Goal: Transaction & Acquisition: Purchase product/service

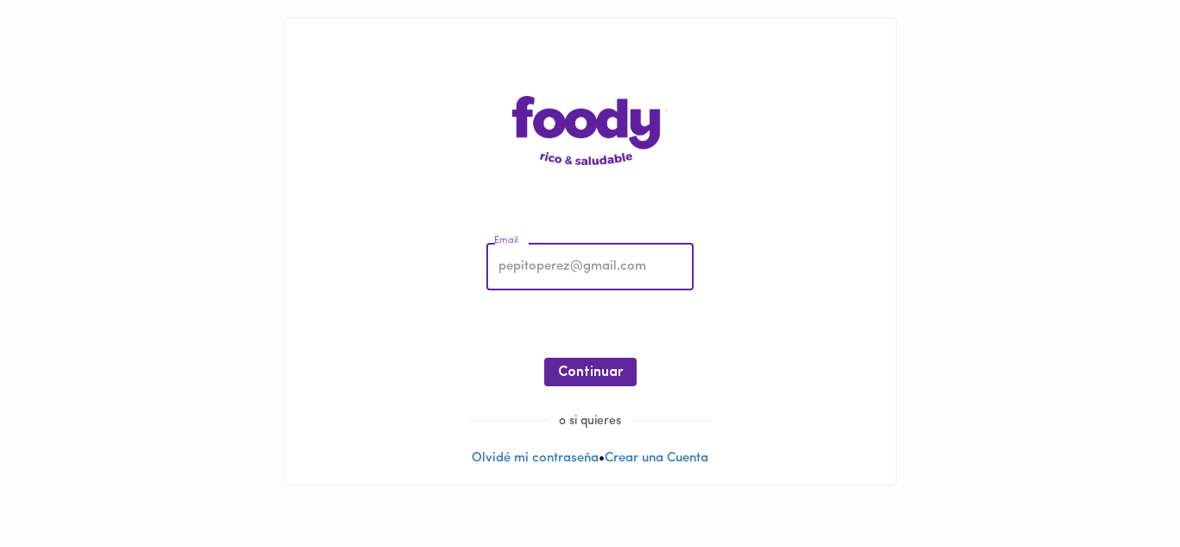
click at [528, 274] on input "email" at bounding box center [590, 268] width 207 height 48
type input "[EMAIL_ADDRESS][DOMAIN_NAME]"
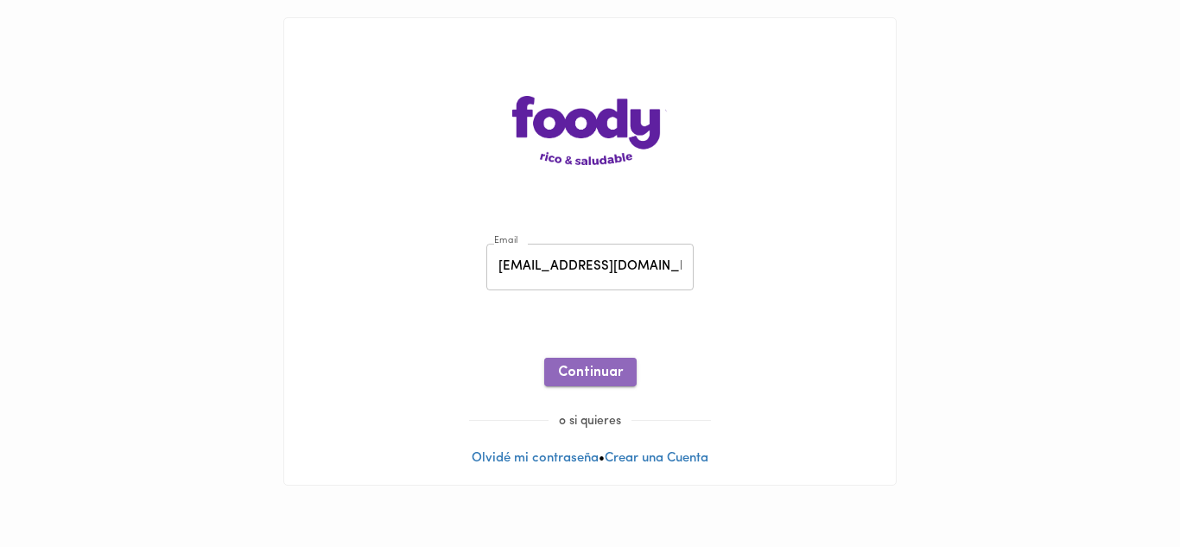
click at [587, 371] on span "Continuar" at bounding box center [590, 373] width 65 height 16
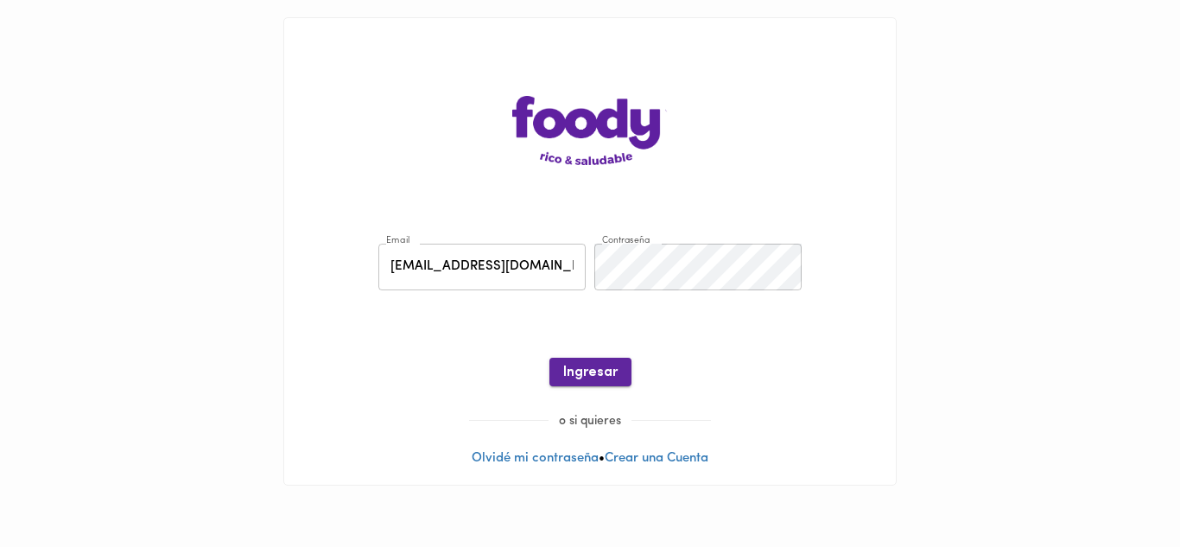
click at [589, 372] on span "Ingresar" at bounding box center [590, 373] width 54 height 16
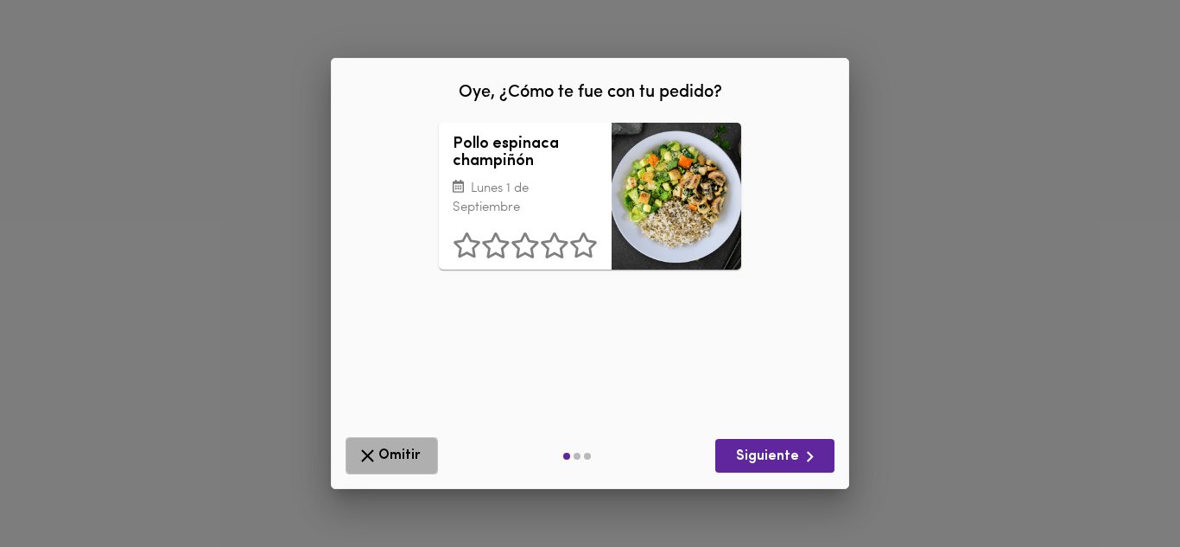
click at [367, 460] on icon "button" at bounding box center [368, 456] width 22 height 22
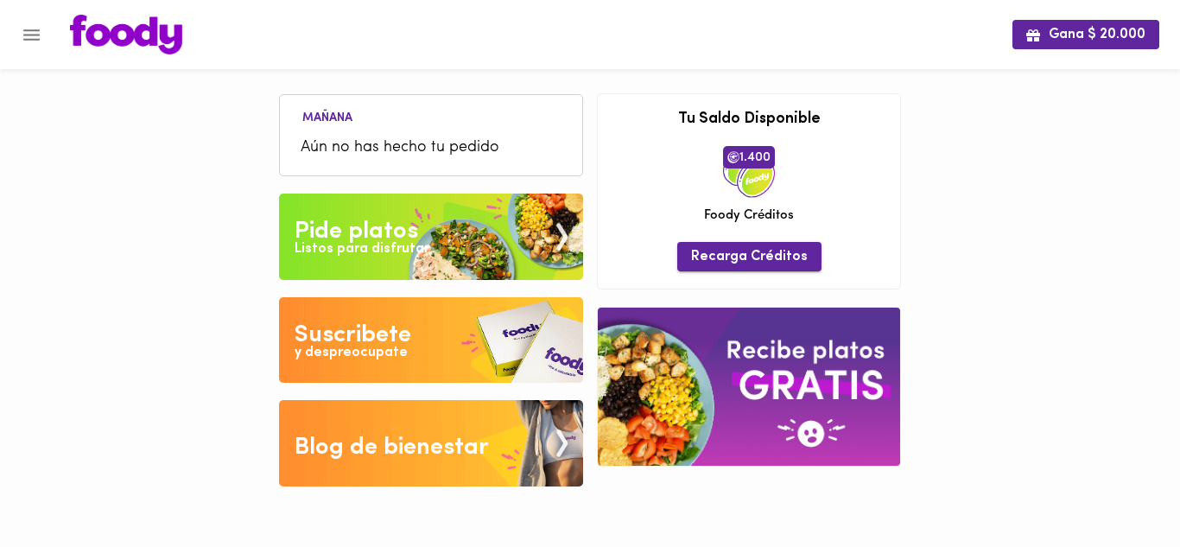
click at [760, 260] on span "Recarga Créditos" at bounding box center [749, 257] width 117 height 16
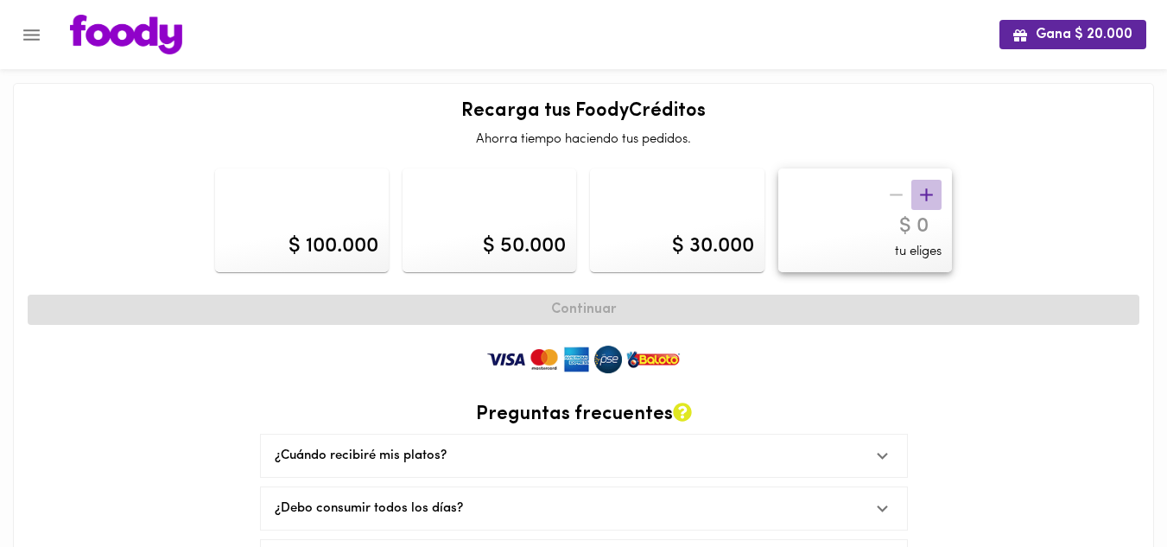
click at [925, 194] on icon "button" at bounding box center [927, 195] width 22 height 22
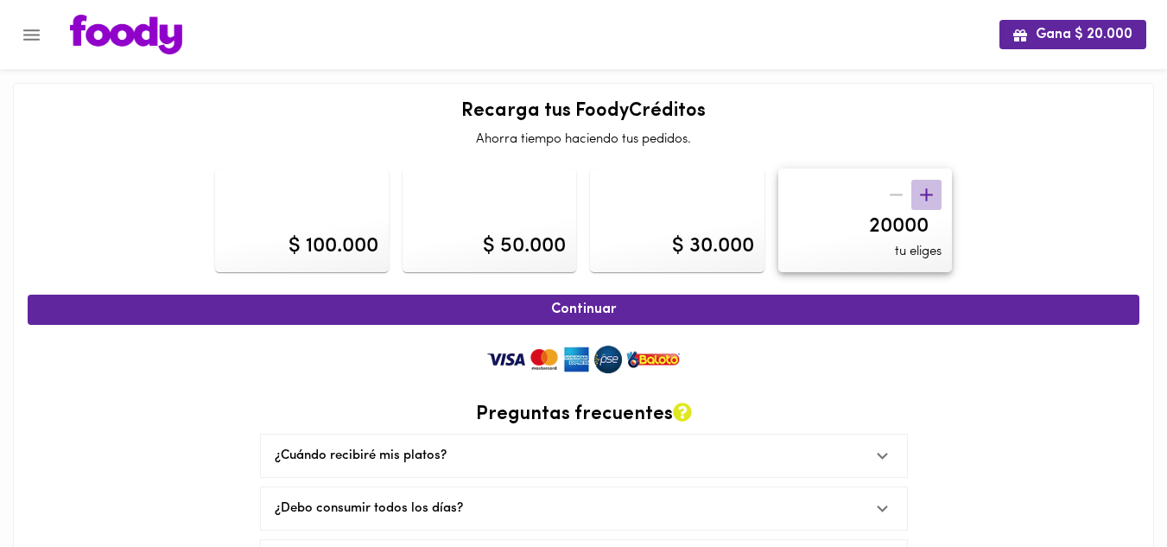
click at [925, 194] on icon "button" at bounding box center [927, 195] width 22 height 22
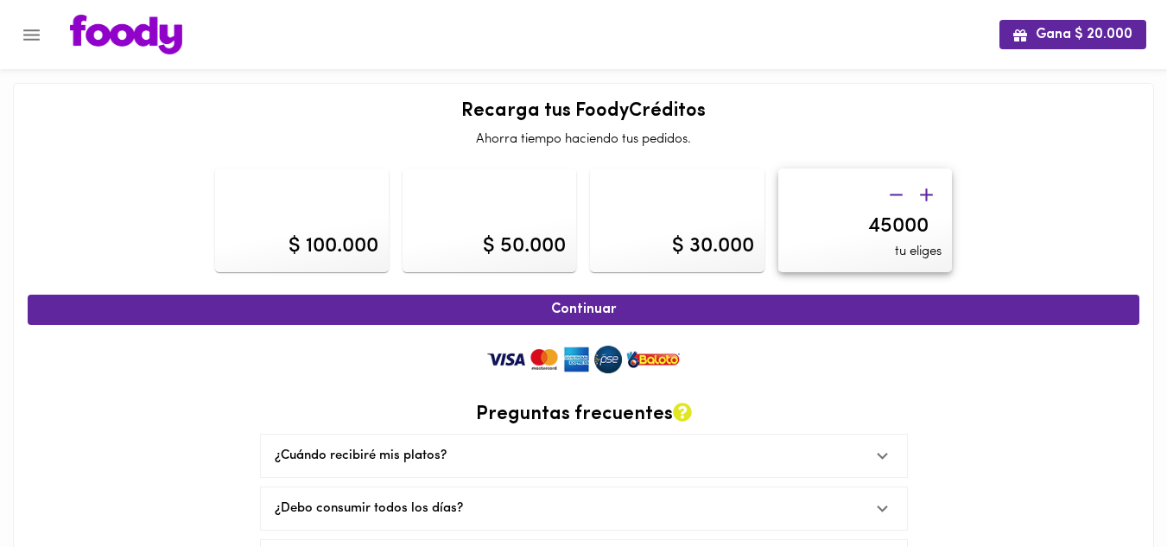
click at [925, 194] on icon "button" at bounding box center [927, 195] width 22 height 22
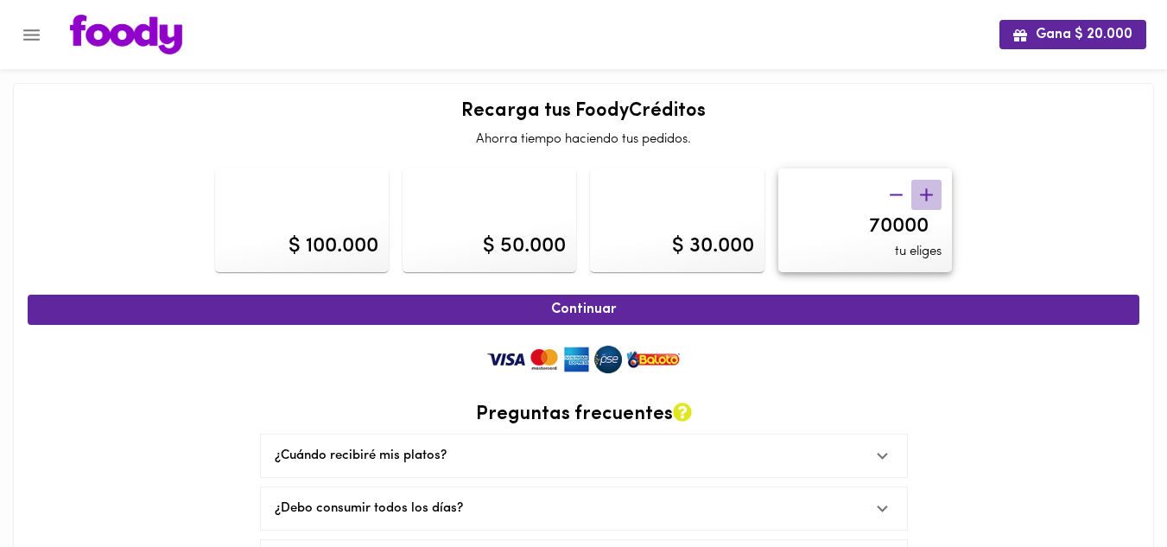
click at [925, 194] on icon "button" at bounding box center [927, 195] width 22 height 22
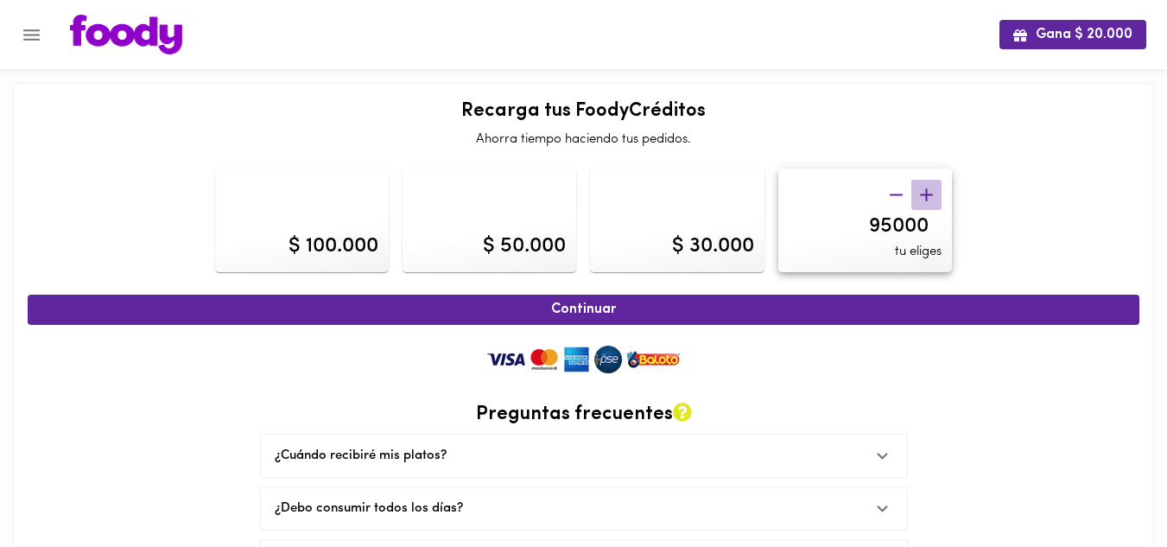
click at [925, 194] on icon "button" at bounding box center [927, 195] width 22 height 22
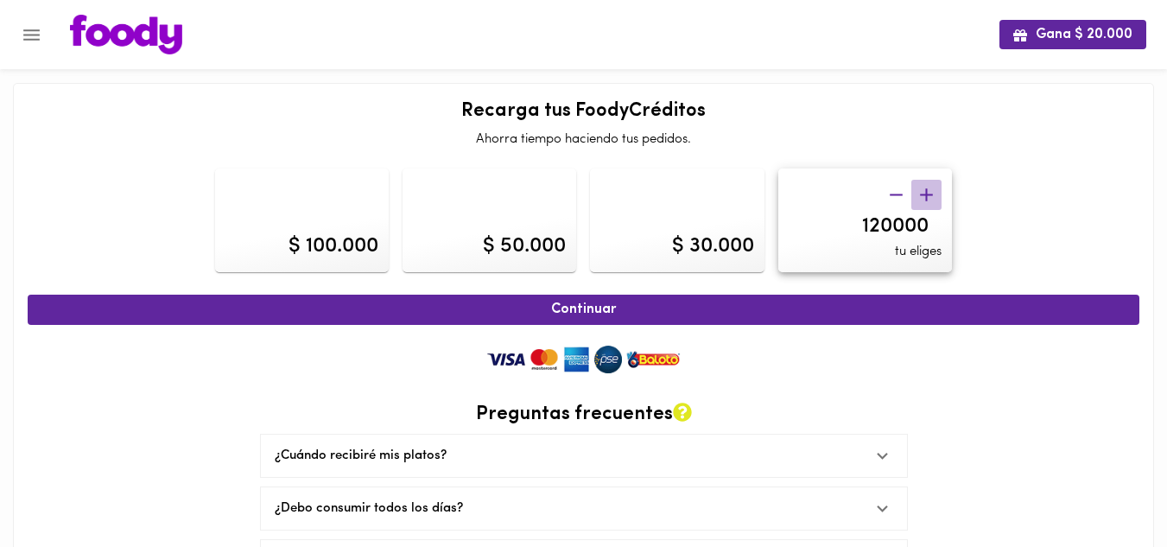
click at [925, 194] on icon "button" at bounding box center [927, 195] width 22 height 22
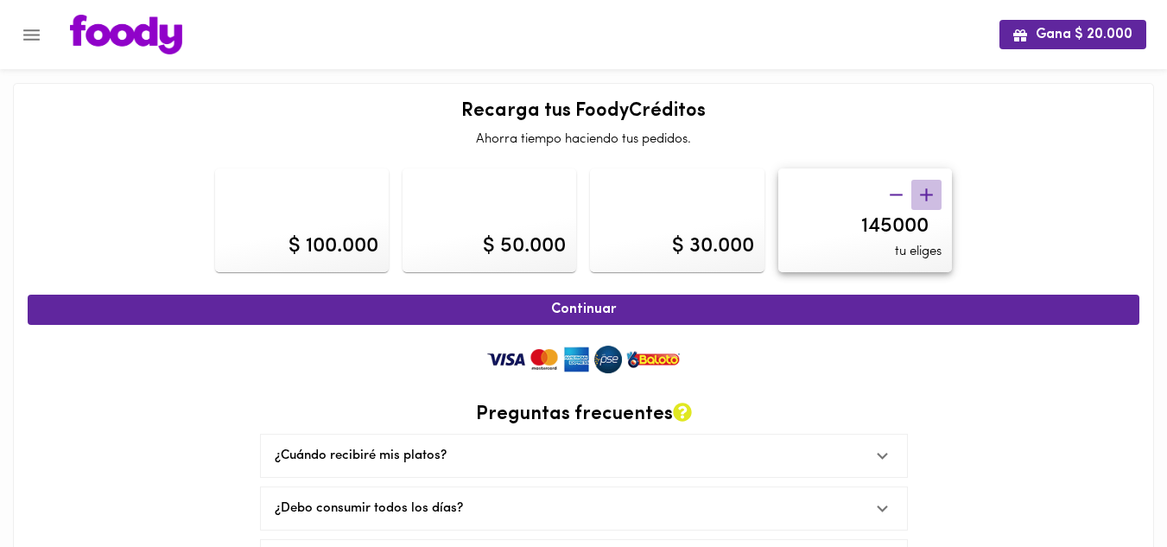
click at [925, 194] on icon "button" at bounding box center [927, 195] width 22 height 22
type input "150000"
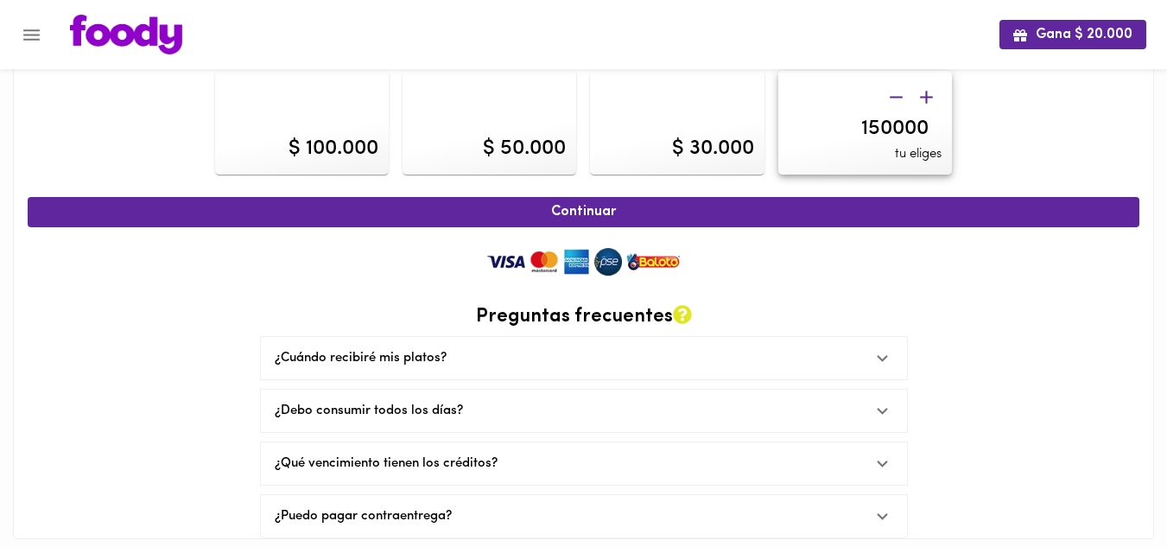
scroll to position [101, 0]
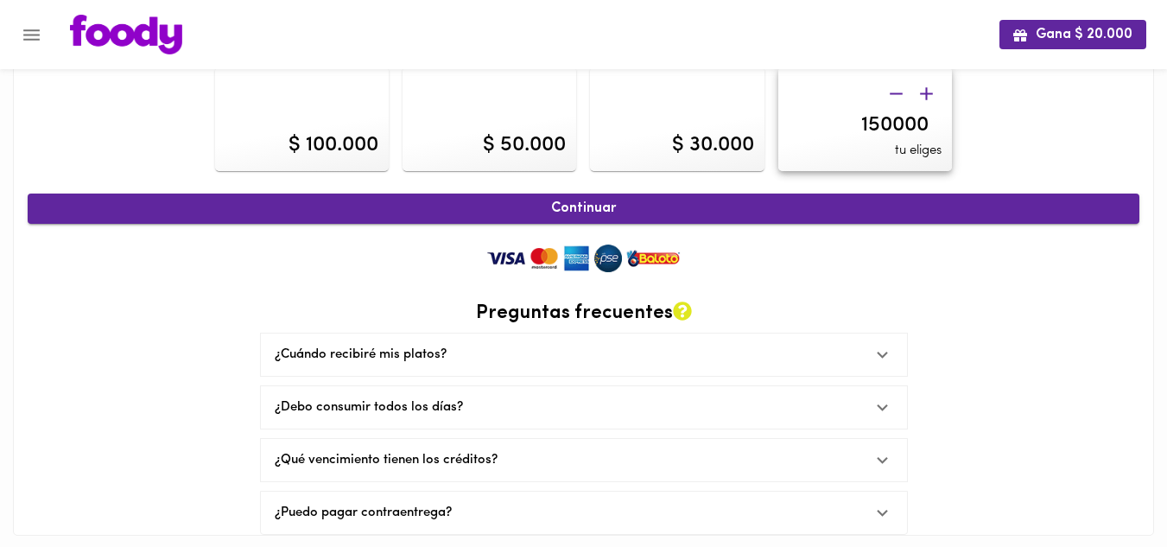
click at [573, 208] on span "Continuar" at bounding box center [584, 208] width 1074 height 16
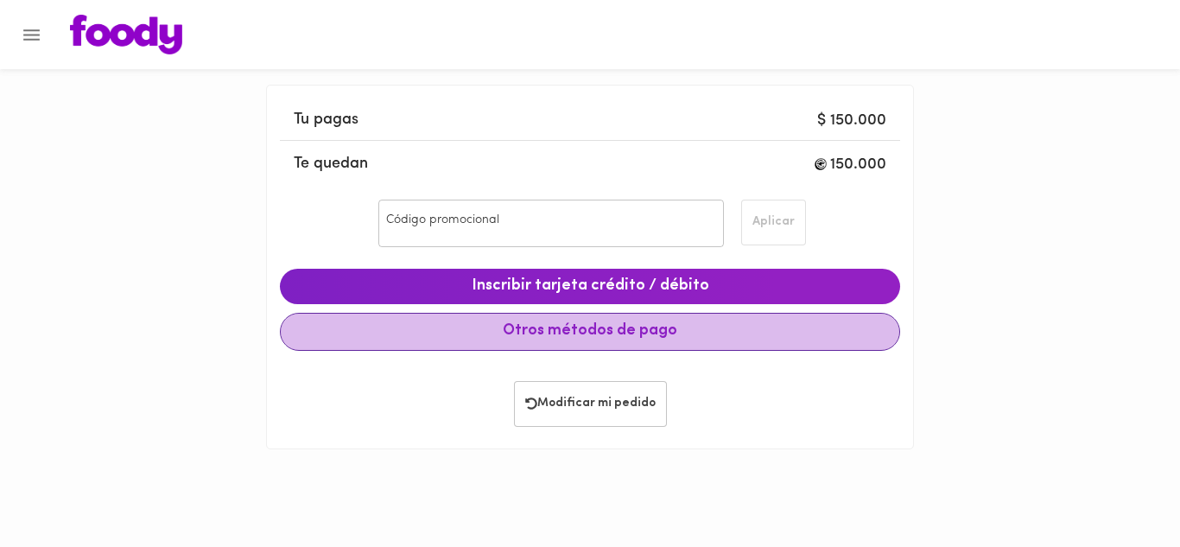
click at [581, 332] on span "Otros métodos de pago" at bounding box center [590, 331] width 591 height 19
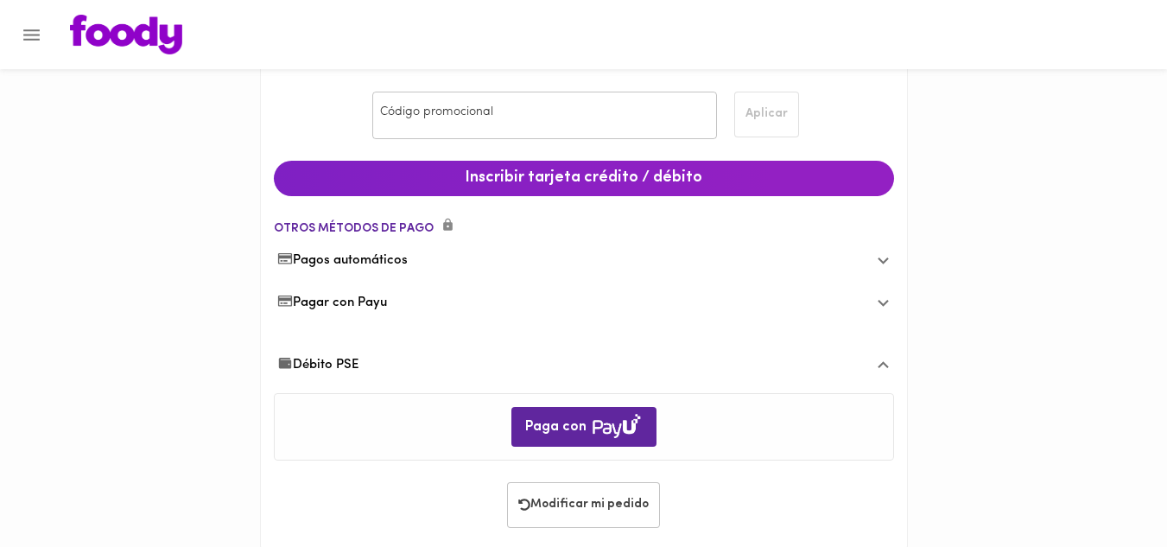
scroll to position [136, 0]
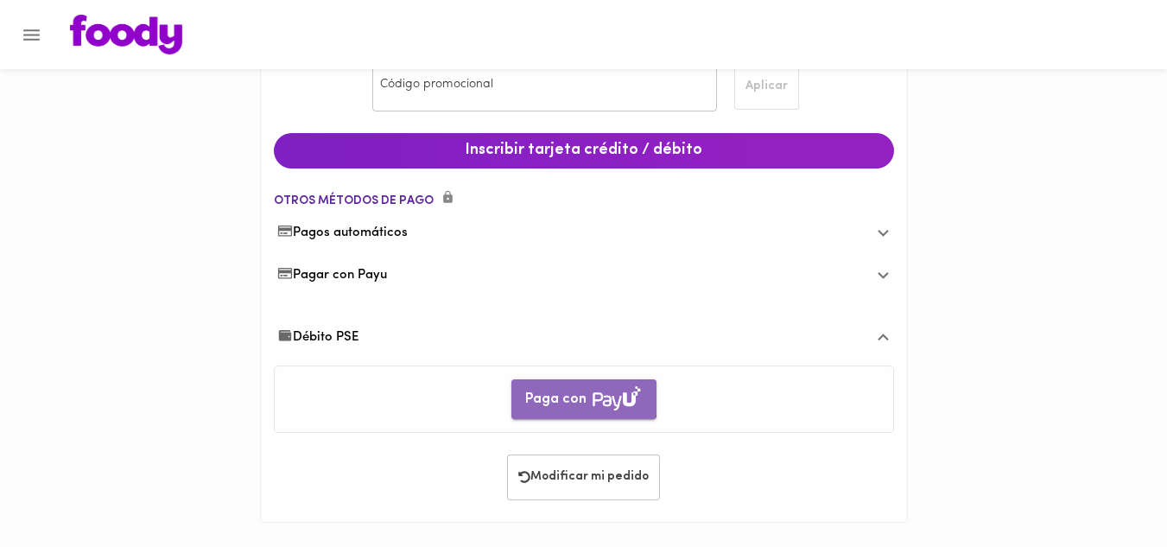
click at [580, 396] on span "Paga con" at bounding box center [584, 400] width 118 height 28
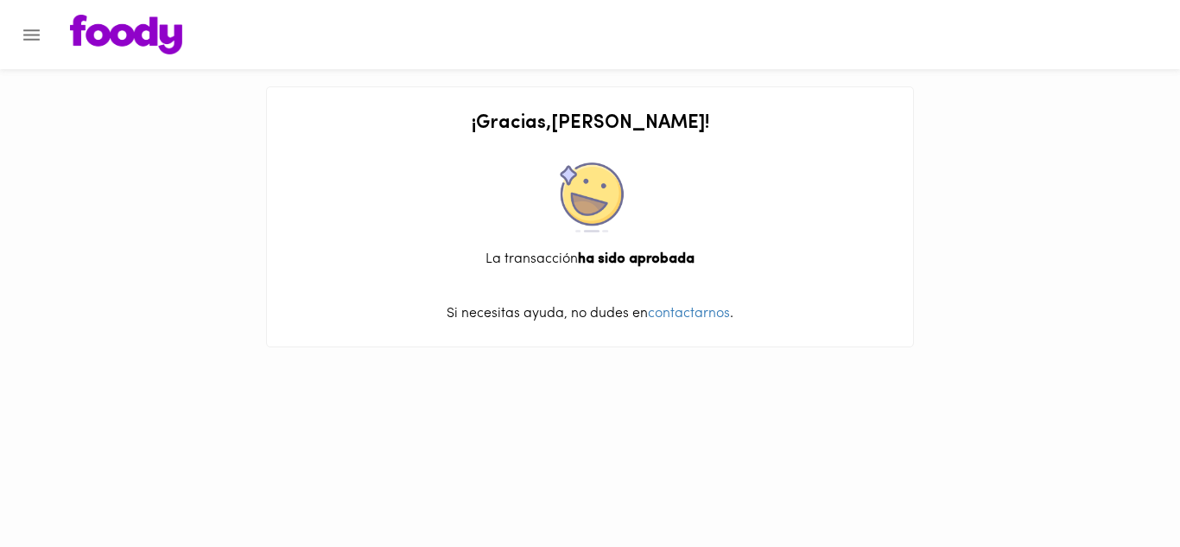
click at [30, 33] on icon "Menu" at bounding box center [32, 35] width 22 height 22
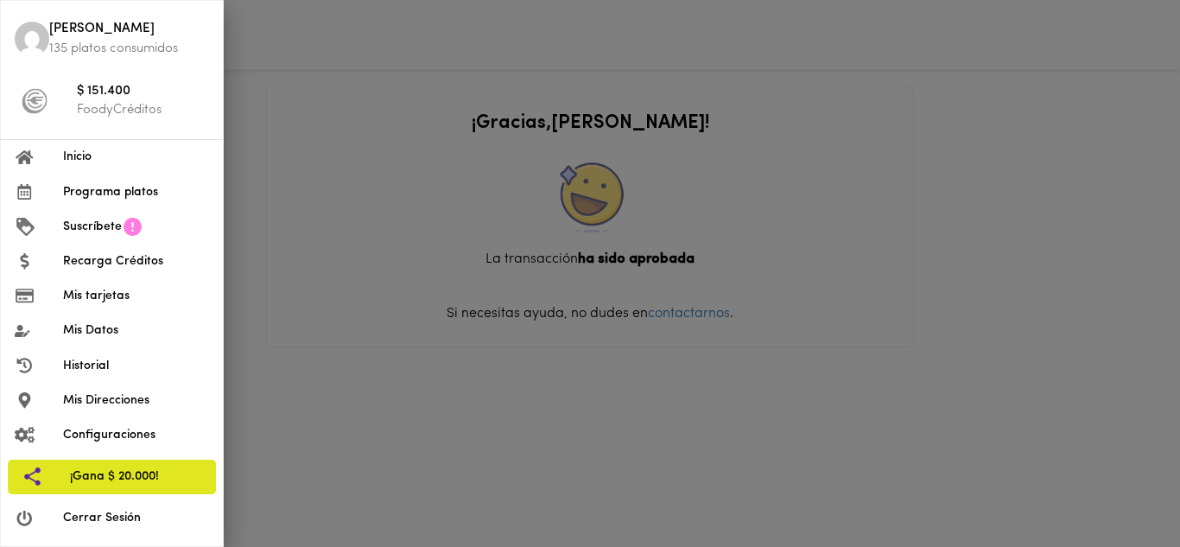
click at [96, 518] on span "Cerrar Sesión" at bounding box center [136, 518] width 146 height 18
